Goal: Complete application form: Complete application form

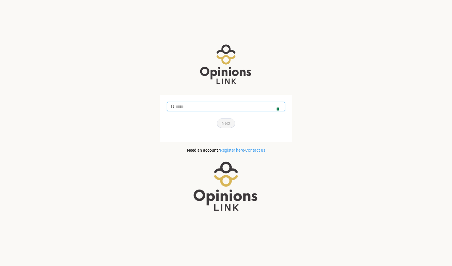
click at [276, 105] on img at bounding box center [276, 106] width 5 height 5
type input "**********"
click at [228, 123] on span "Next" at bounding box center [226, 123] width 9 height 7
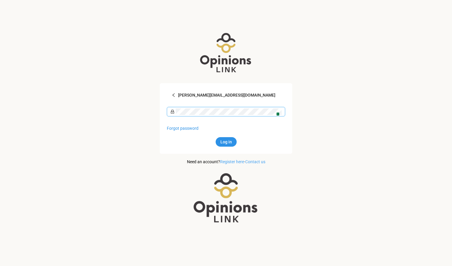
click at [275, 113] on img at bounding box center [276, 112] width 5 height 5
click at [228, 142] on span "Log in" at bounding box center [226, 142] width 12 height 7
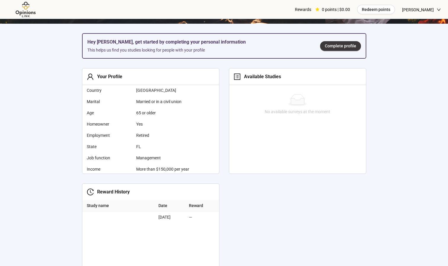
click at [257, 91] on div "No available surveys at the moment" at bounding box center [297, 105] width 137 height 40
click at [342, 48] on span "Complete profile" at bounding box center [340, 46] width 31 height 7
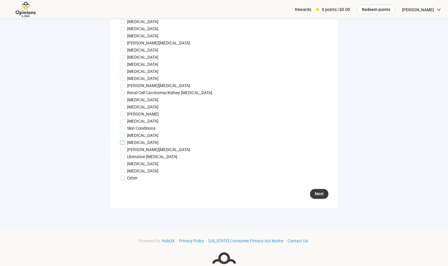
scroll to position [592, 0]
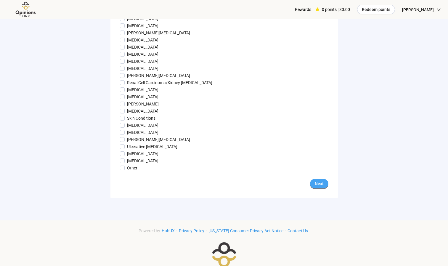
click at [319, 187] on span "Next" at bounding box center [319, 183] width 9 height 7
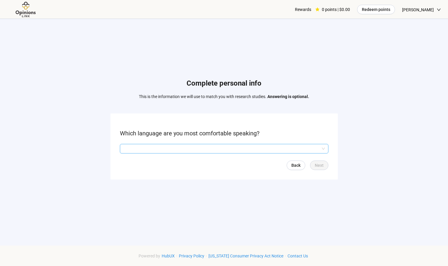
click at [211, 149] on input "search" at bounding box center [223, 148] width 201 height 9
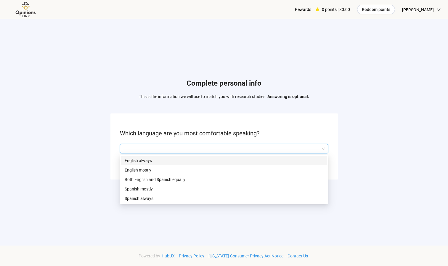
click at [147, 158] on p "English always" at bounding box center [224, 160] width 199 height 7
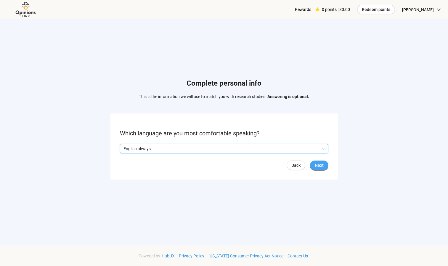
click at [318, 166] on span "Next" at bounding box center [319, 165] width 9 height 7
click at [323, 166] on span "Next" at bounding box center [319, 165] width 9 height 7
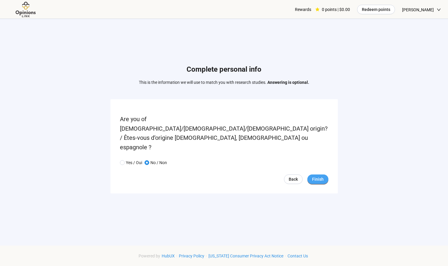
click at [318, 176] on span "Finish" at bounding box center [318, 179] width 12 height 7
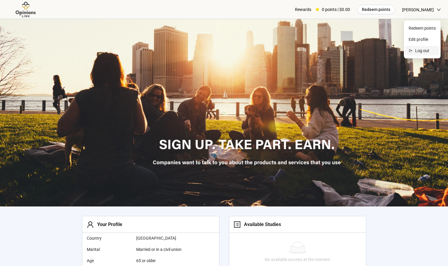
click at [419, 51] on span "Log out" at bounding box center [425, 50] width 21 height 7
